Goal: Task Accomplishment & Management: Manage account settings

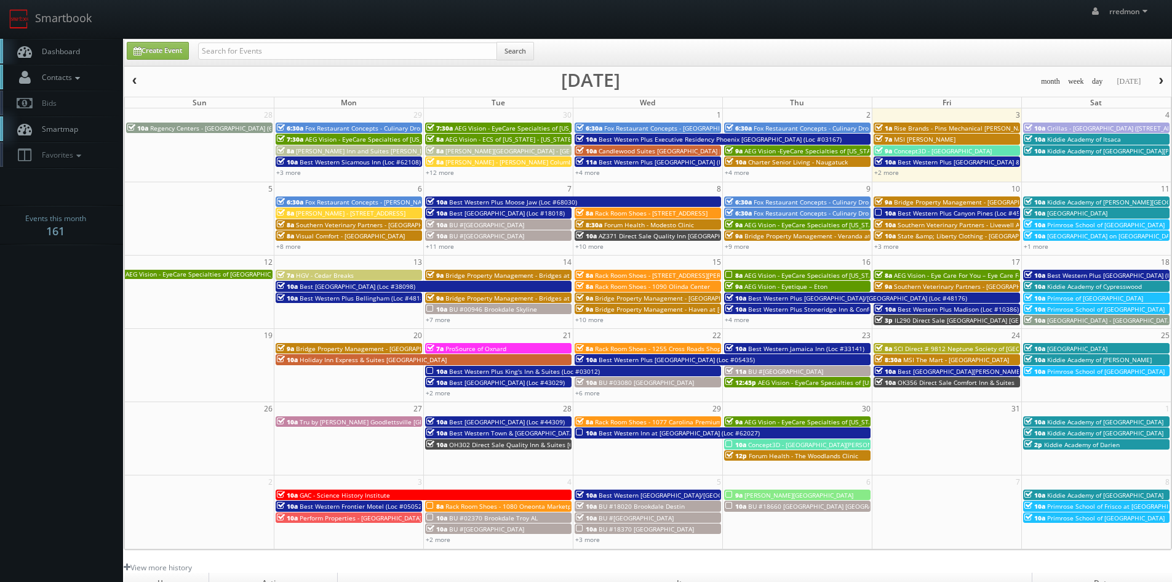
click at [86, 79] on link "Contacts" at bounding box center [61, 77] width 123 height 25
click at [90, 119] on link "Photographers Map" at bounding box center [61, 116] width 123 height 18
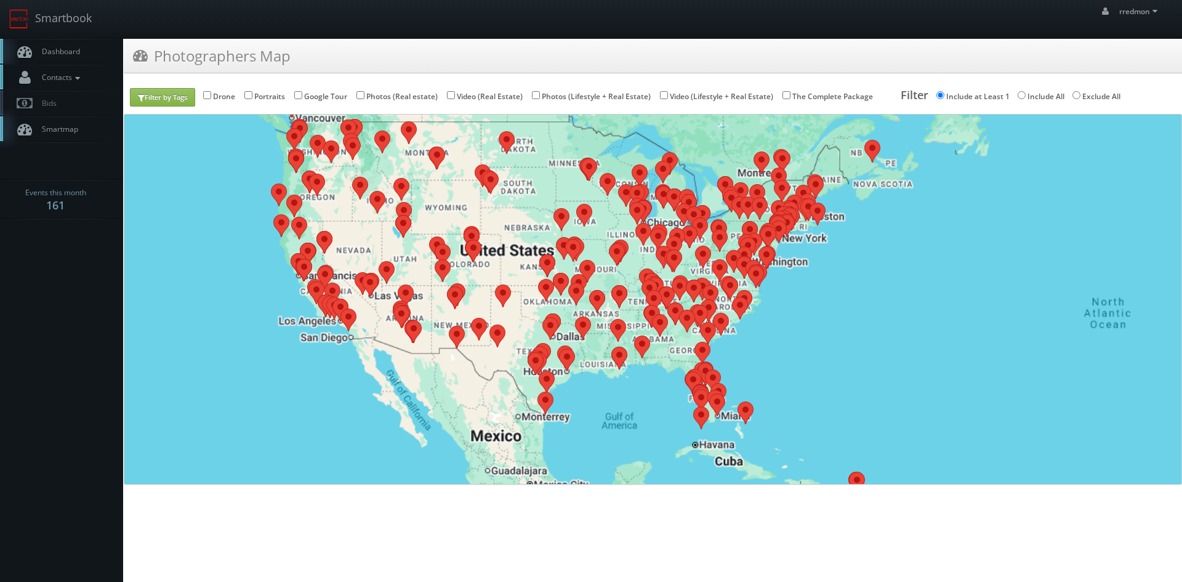
click at [81, 79] on icon at bounding box center [77, 78] width 11 height 9
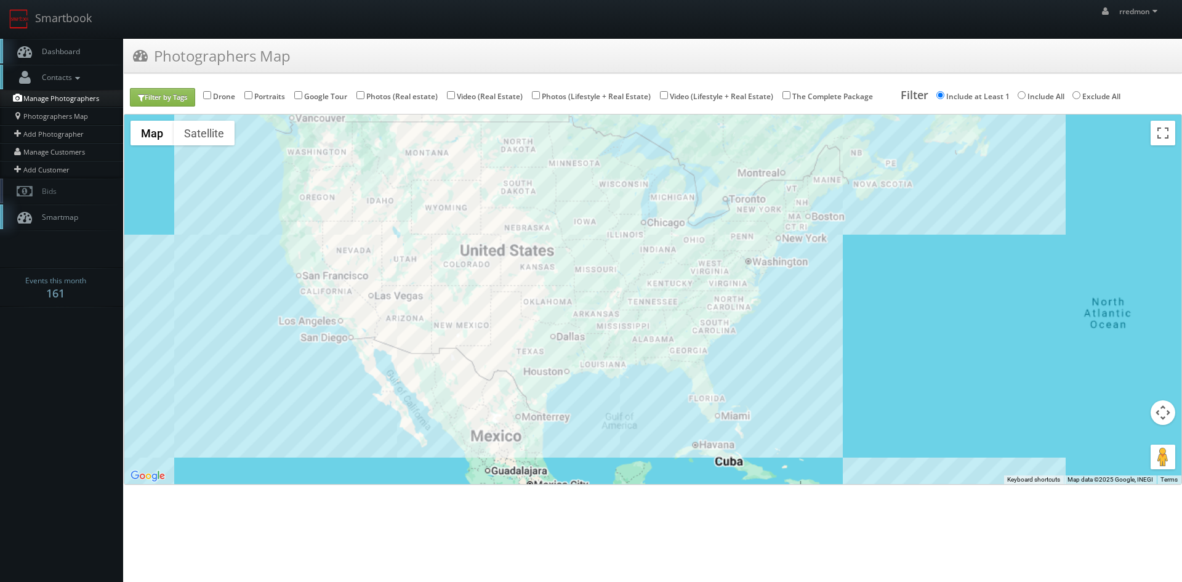
click at [81, 103] on link "Manage Photographers" at bounding box center [61, 98] width 123 height 17
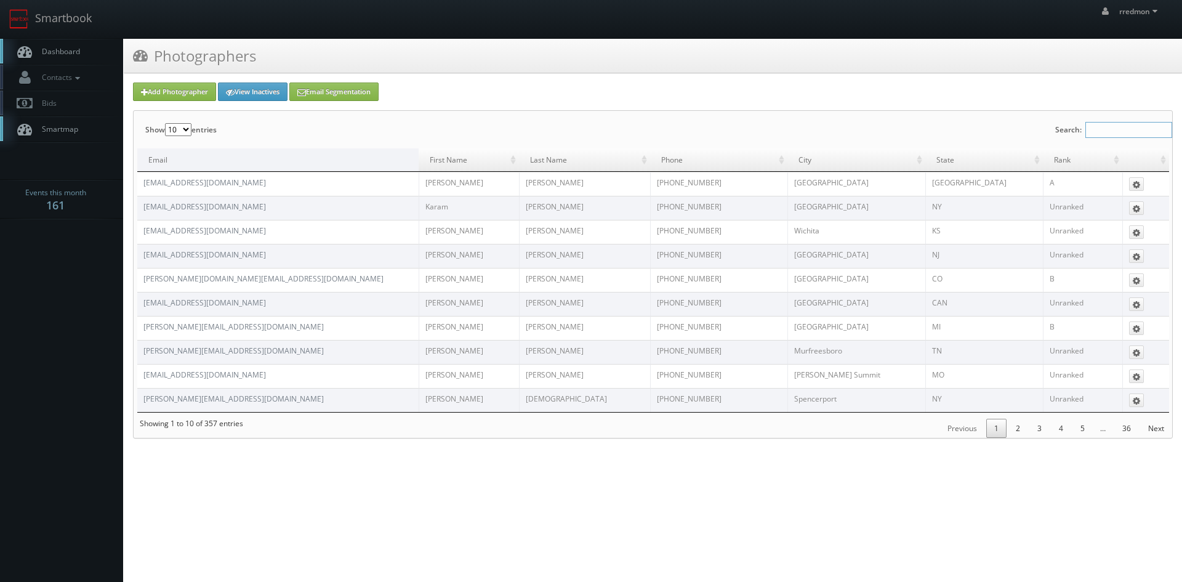
click at [1137, 126] on input "Search:" at bounding box center [1128, 130] width 87 height 16
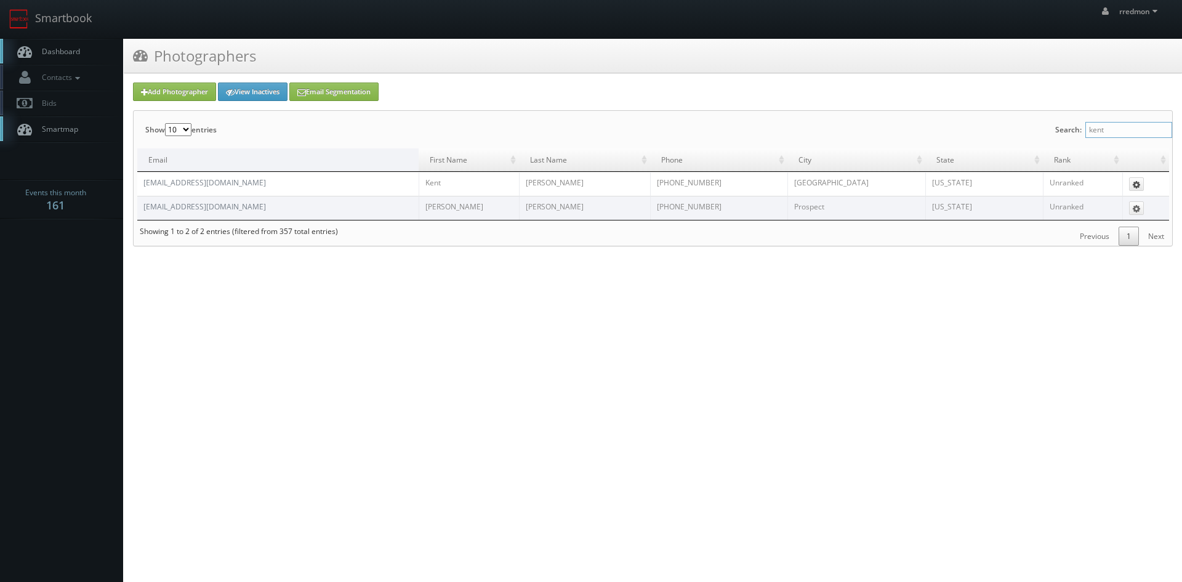
type input "kent"
click at [1134, 186] on icon at bounding box center [1135, 184] width 7 height 9
click at [1129, 202] on link "Edit" at bounding box center [1124, 203] width 38 height 14
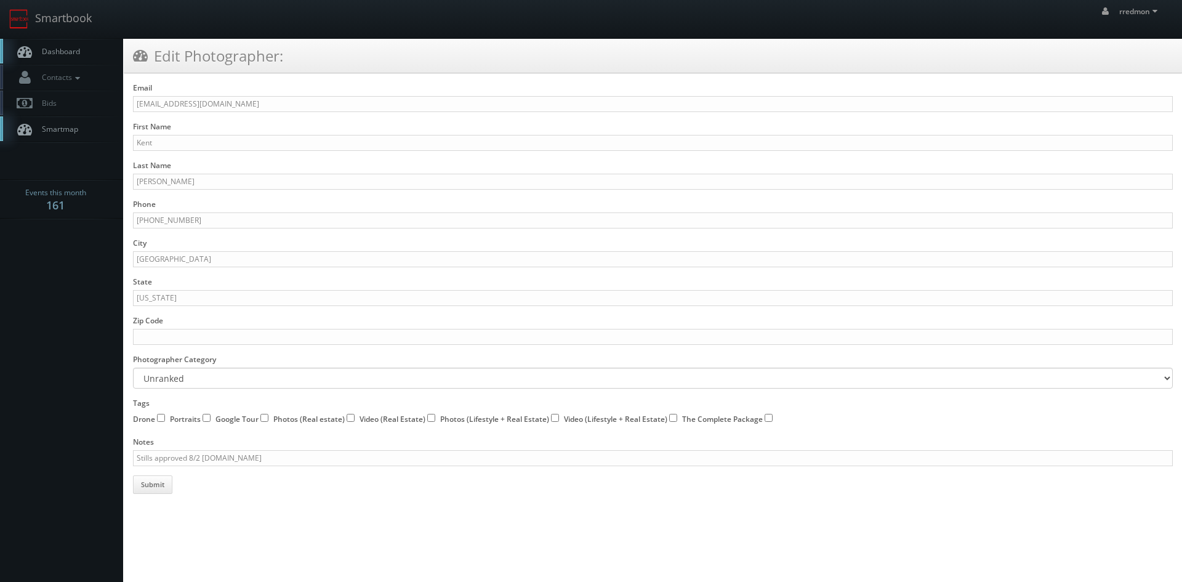
click at [53, 54] on span "Dashboard" at bounding box center [58, 51] width 44 height 10
